Goal: Find specific page/section: Locate a particular part of the current website

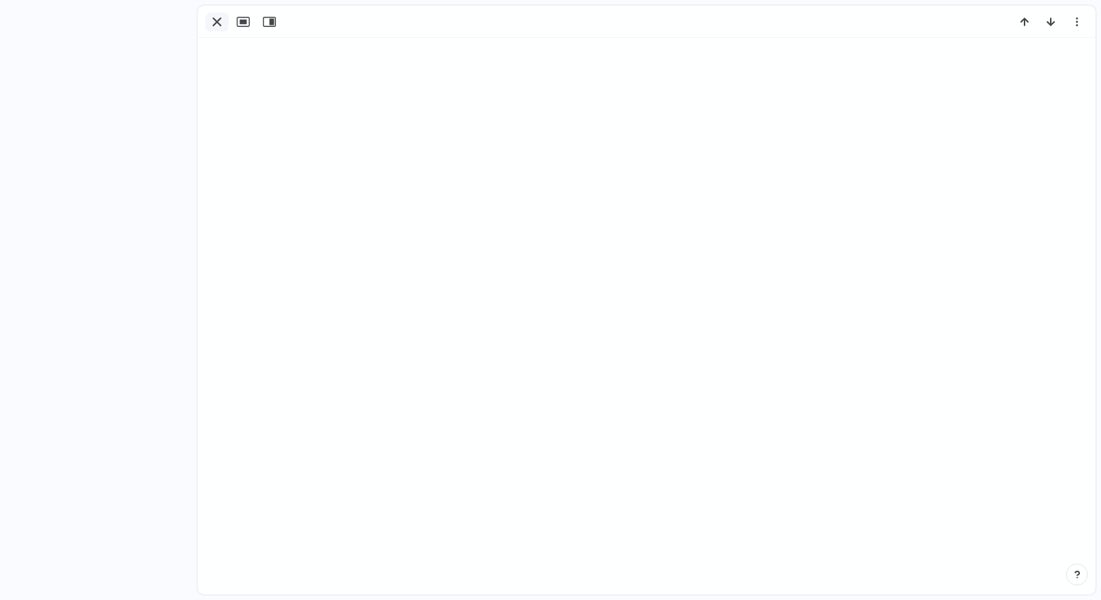
click at [218, 22] on div "button" at bounding box center [216, 21] width 17 height 17
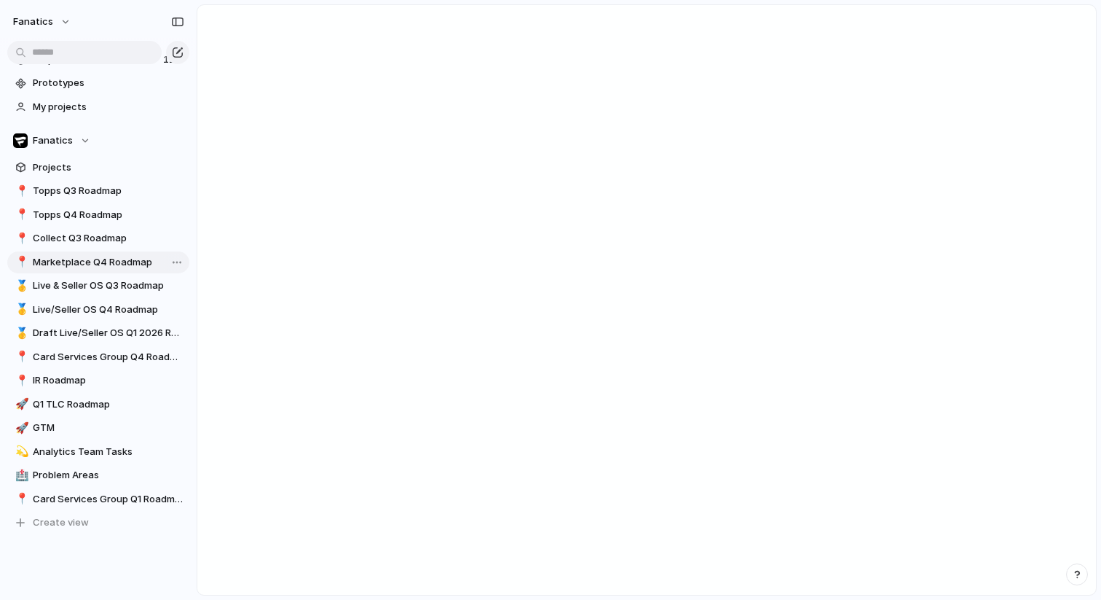
scroll to position [47, 0]
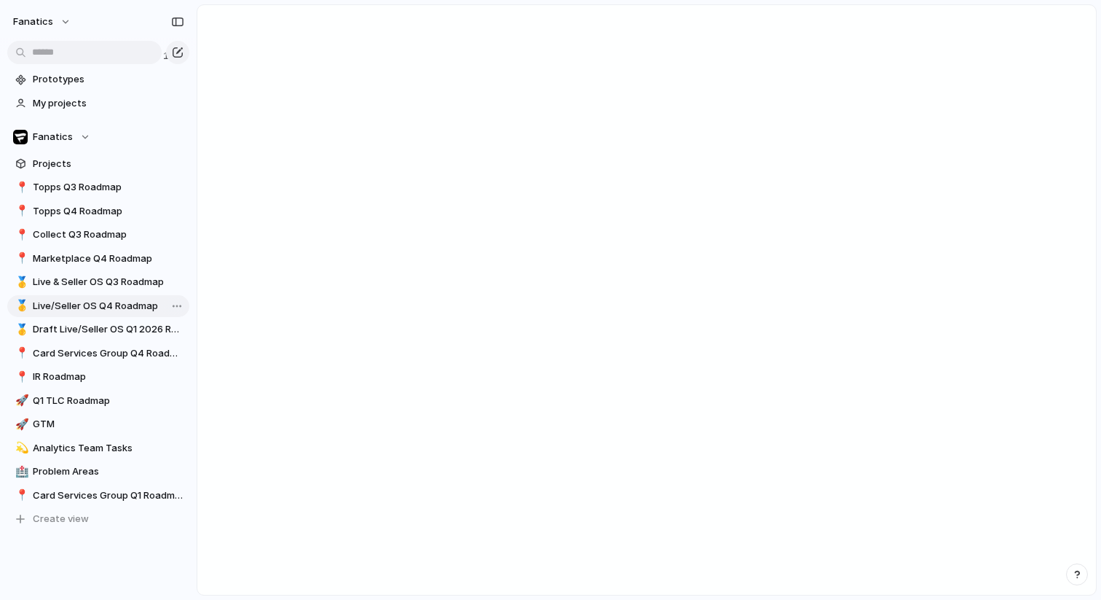
click at [110, 302] on span "Live/Seller OS Q4 Roadmap" at bounding box center [109, 306] width 152 height 15
click at [96, 307] on span "Live/Seller OS Q4 Roadmap" at bounding box center [109, 306] width 152 height 15
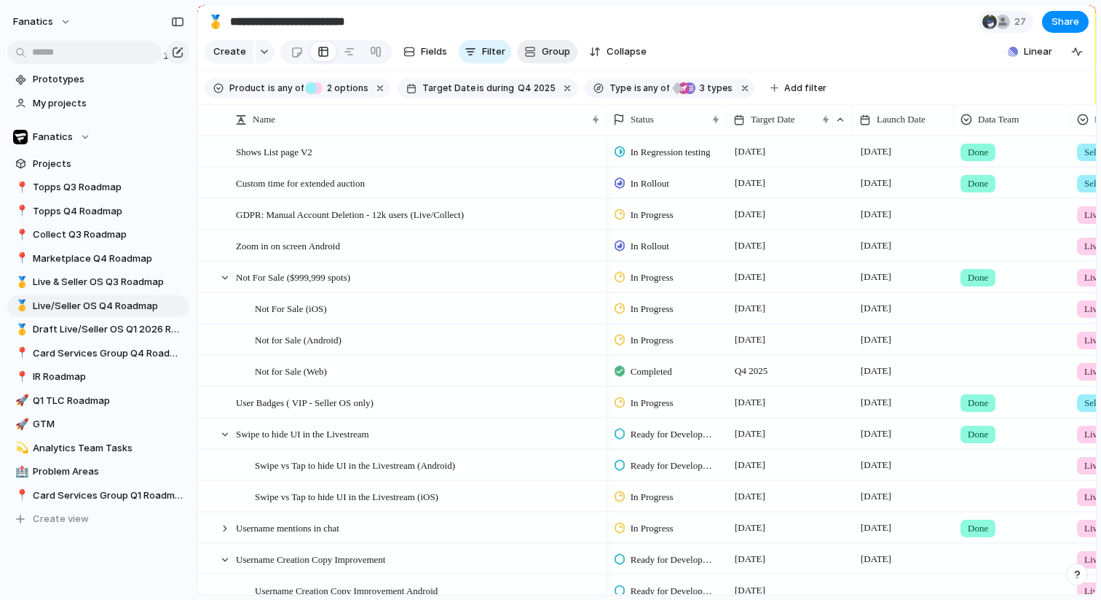
click at [554, 53] on span "Group" at bounding box center [556, 51] width 28 height 15
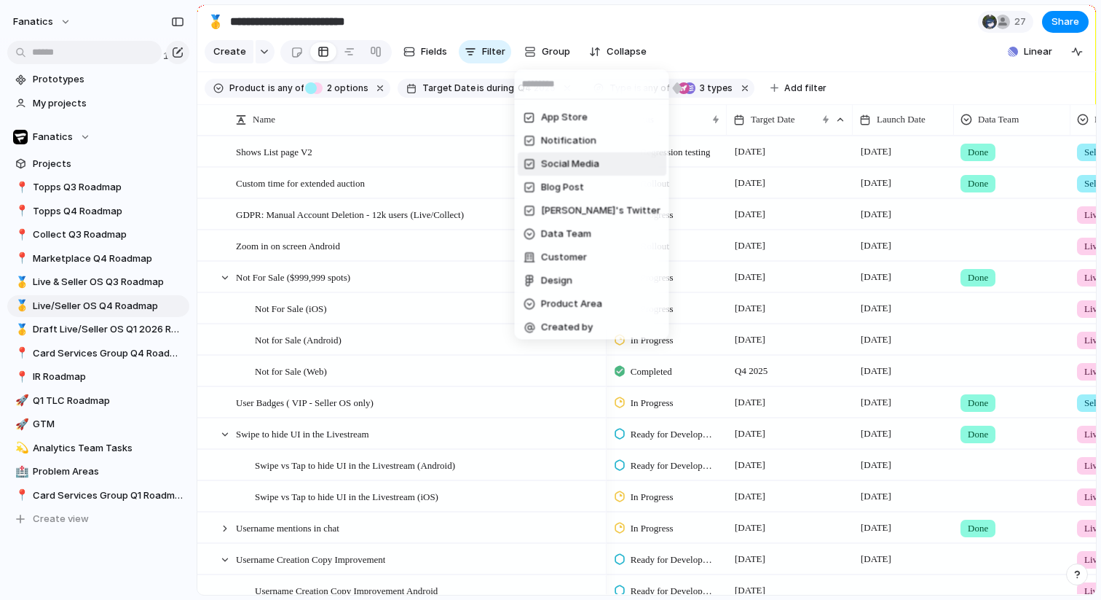
scroll to position [280, 0]
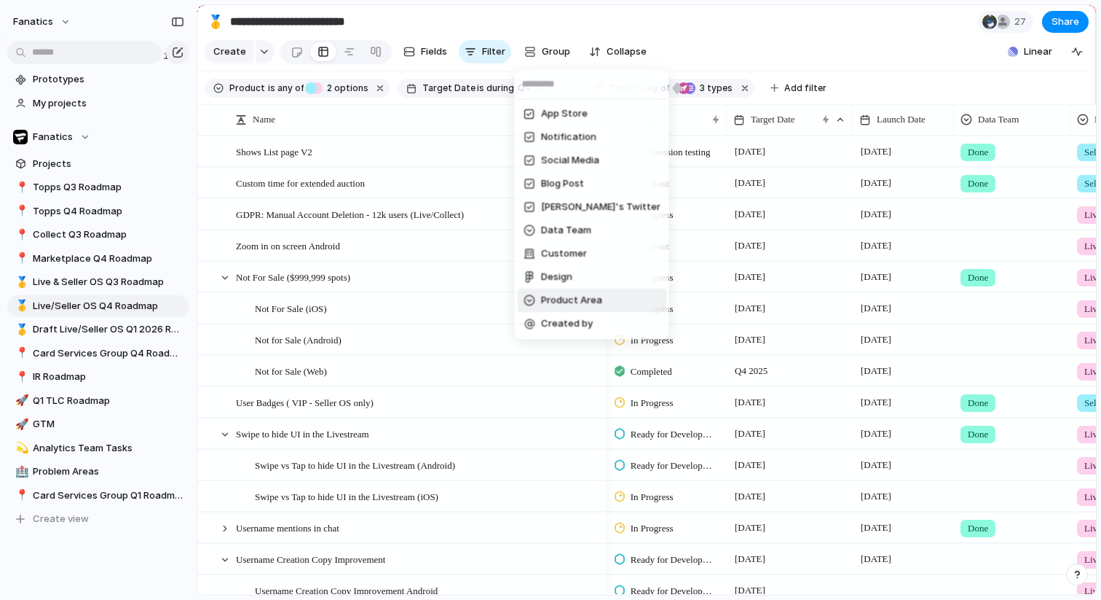
click at [586, 299] on span "Product Area" at bounding box center [571, 301] width 61 height 15
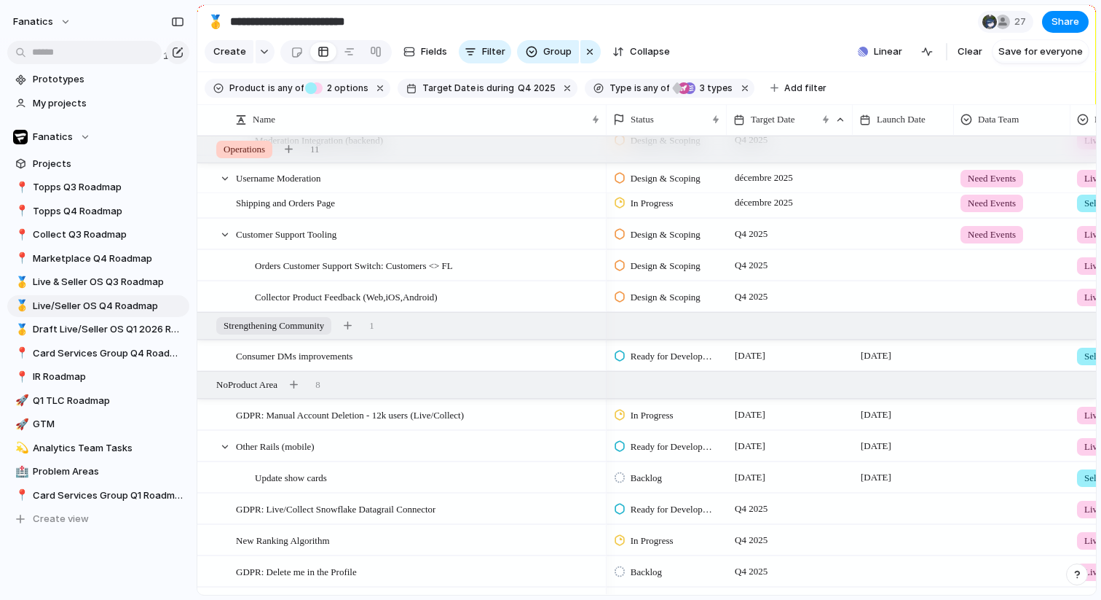
scroll to position [1798, 0]
